Goal: Navigation & Orientation: Find specific page/section

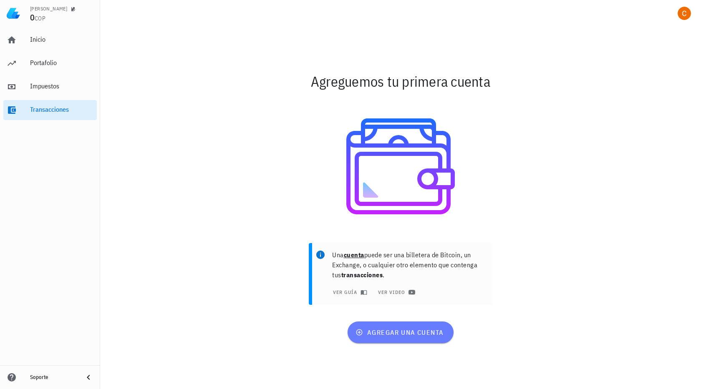
click at [398, 332] on span "agregar una cuenta" at bounding box center [400, 332] width 86 height 8
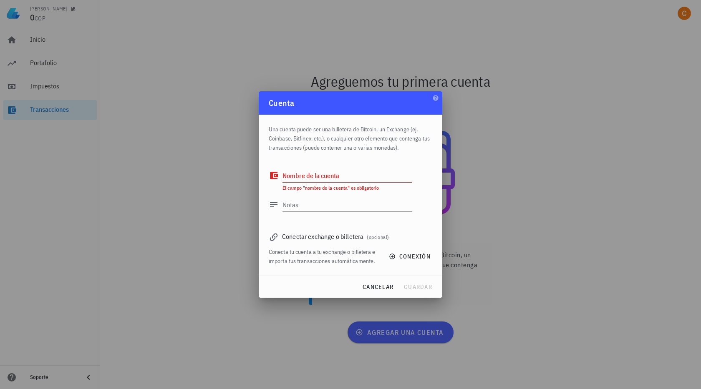
click at [130, 48] on div at bounding box center [350, 194] width 701 height 389
click at [373, 287] on span "cancelar" at bounding box center [377, 287] width 31 height 8
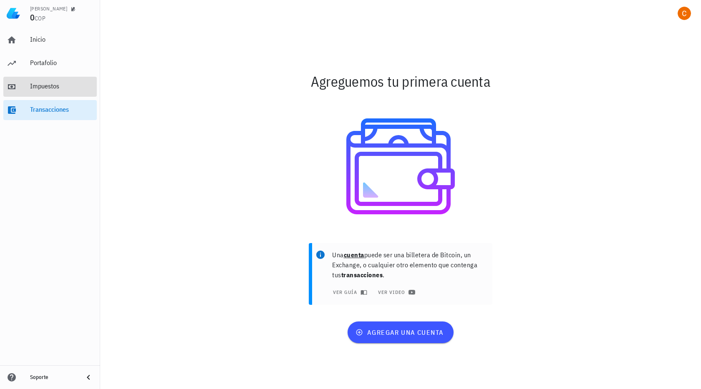
click at [42, 92] on div "Impuestos" at bounding box center [61, 86] width 63 height 19
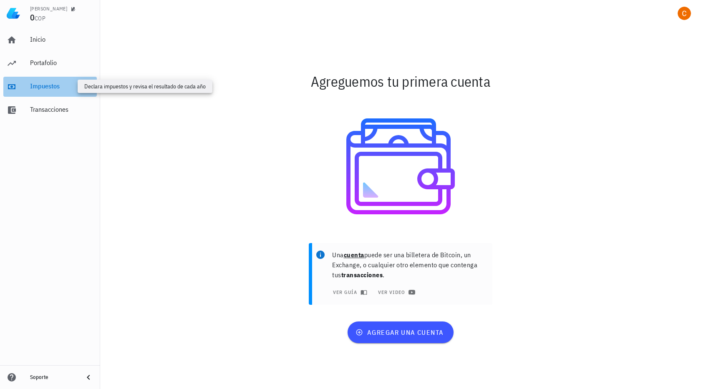
click at [45, 88] on div "Impuestos" at bounding box center [61, 86] width 63 height 8
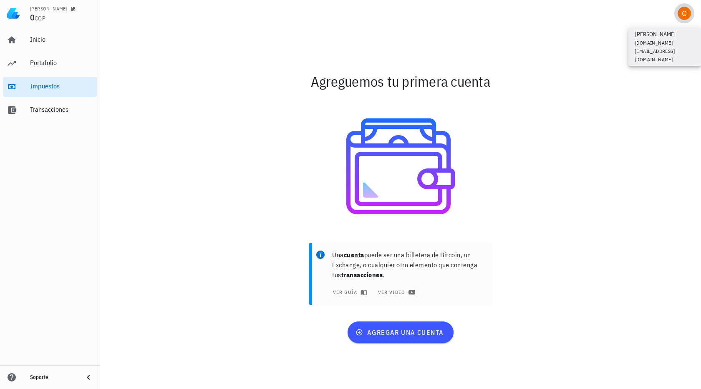
click at [688, 14] on div "avatar" at bounding box center [683, 13] width 13 height 13
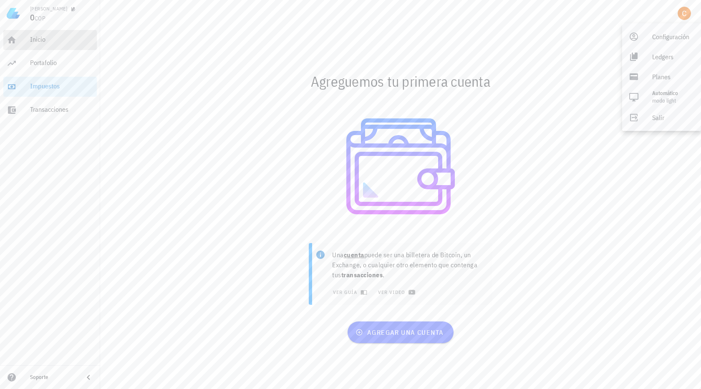
click at [47, 40] on div "Inicio" at bounding box center [61, 39] width 63 height 8
